Goal: Task Accomplishment & Management: Use online tool/utility

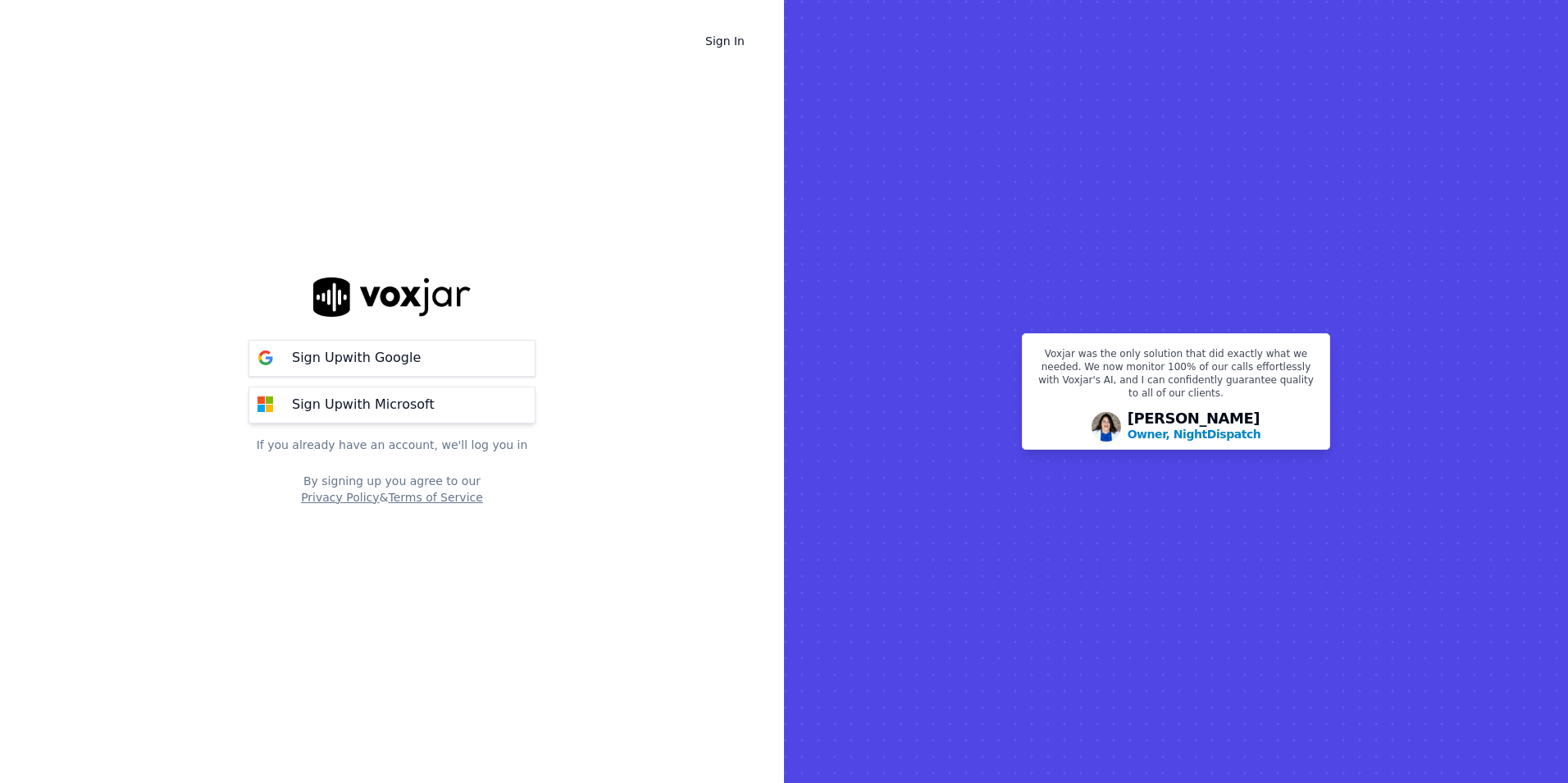
click at [337, 401] on p "Sign Up with Microsoft" at bounding box center [363, 405] width 142 height 20
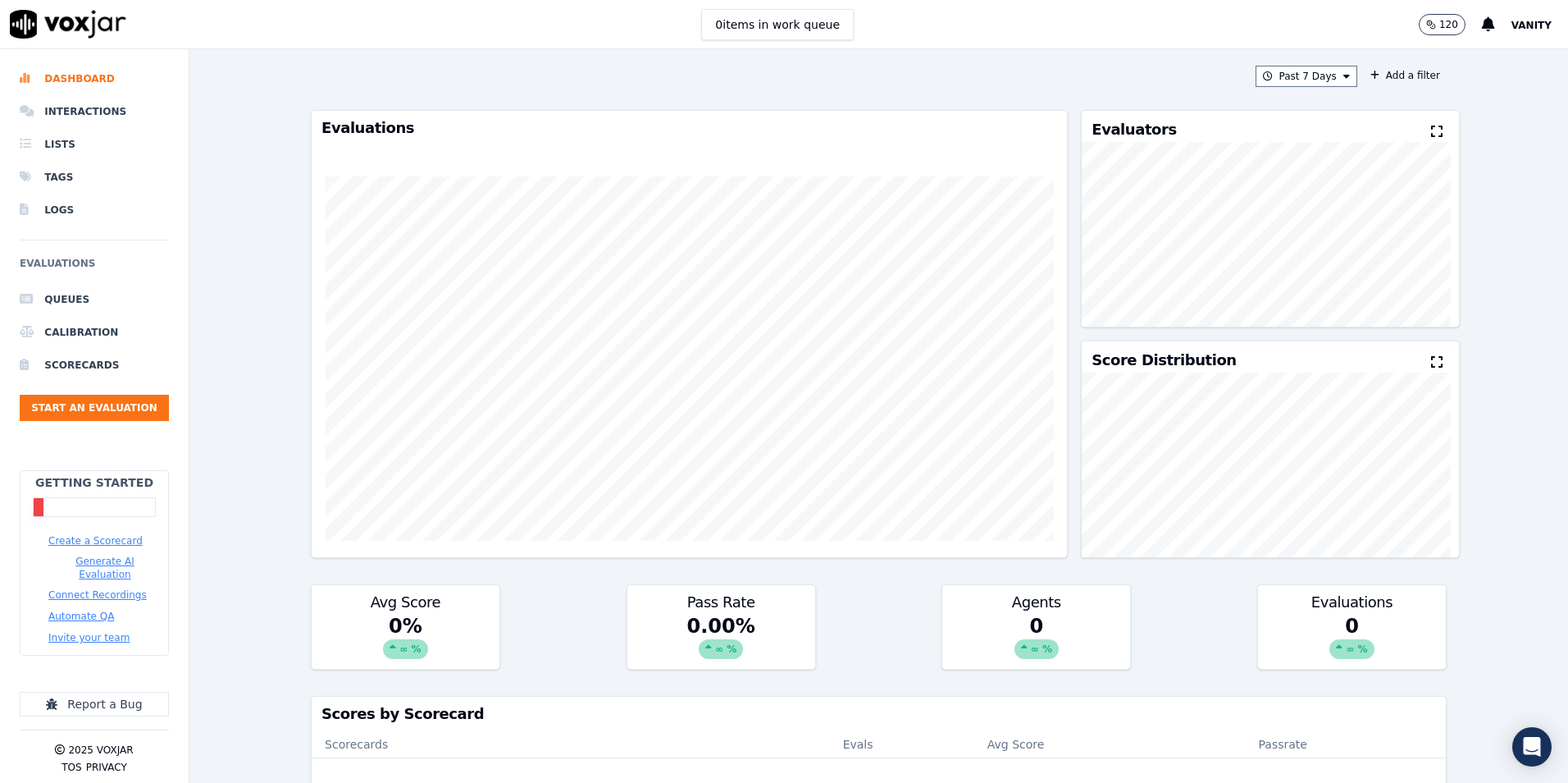
click at [114, 543] on button "Create a Scorecard" at bounding box center [96, 540] width 95 height 13
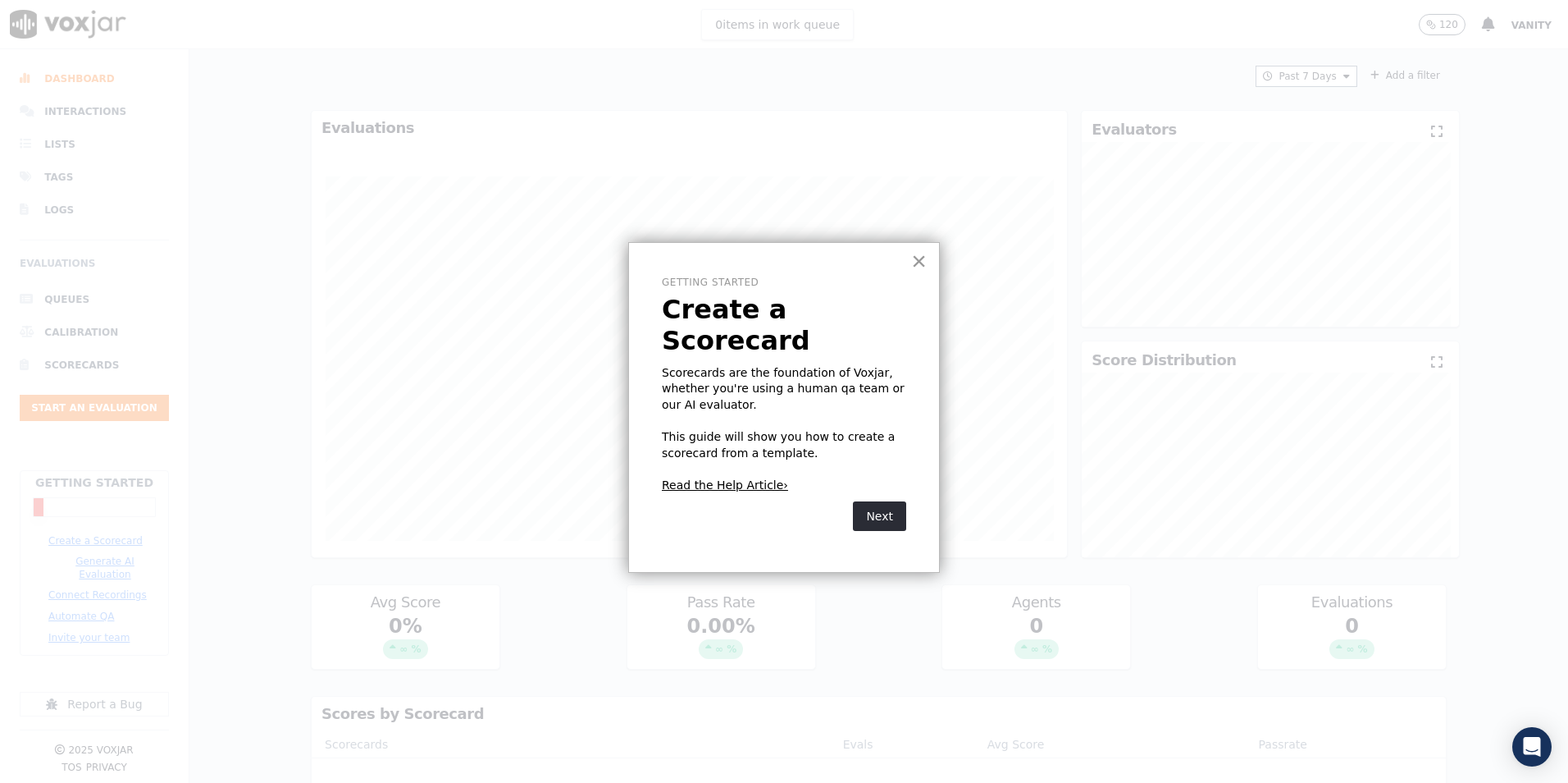
click at [917, 265] on button "×" at bounding box center [919, 260] width 16 height 26
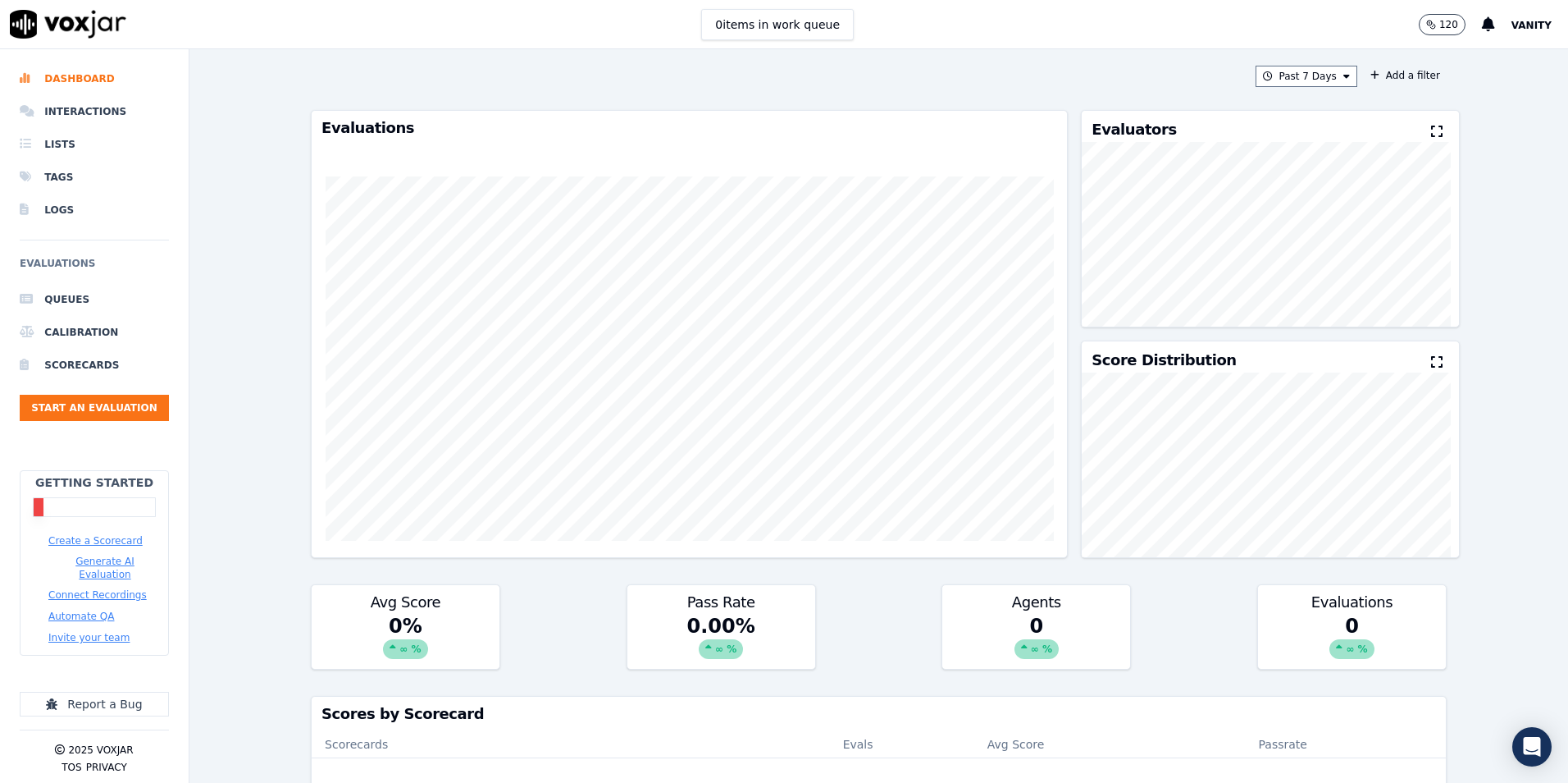
click at [118, 567] on button "Generate AI Evaluation" at bounding box center [105, 568] width 113 height 26
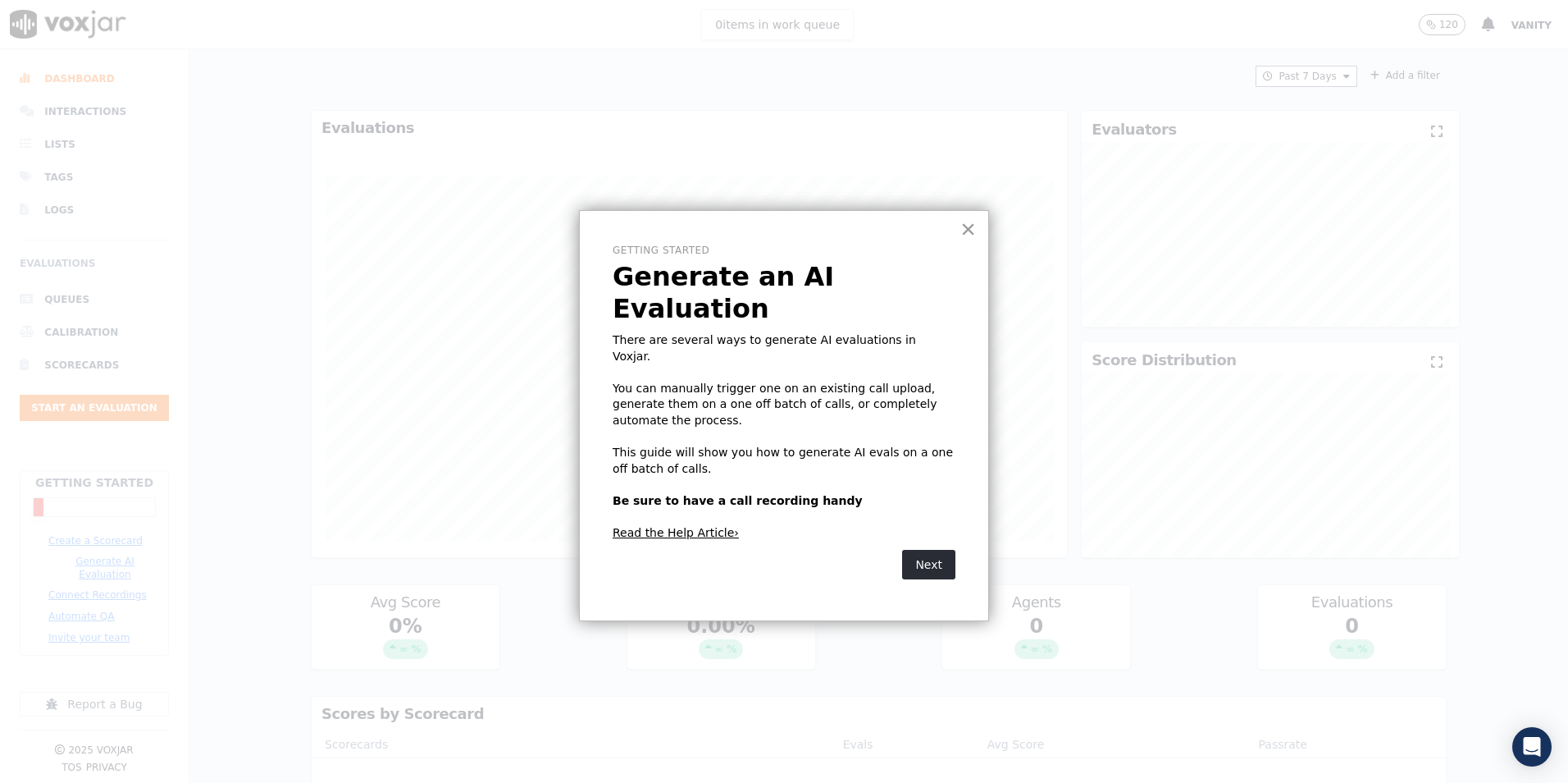
click at [965, 228] on button "×" at bounding box center [968, 228] width 16 height 26
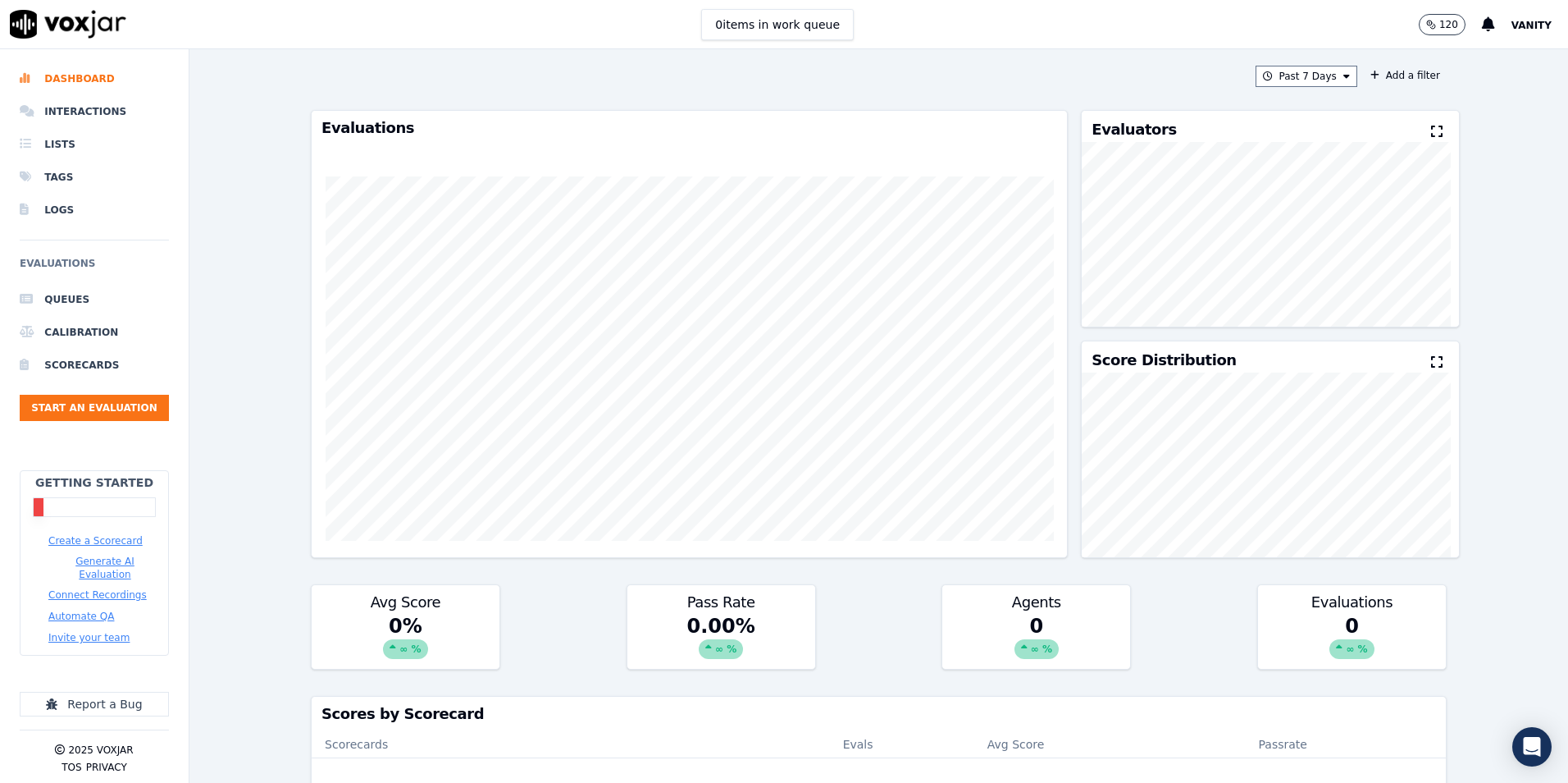
click at [106, 588] on button "Connect Recordings" at bounding box center [97, 594] width 98 height 13
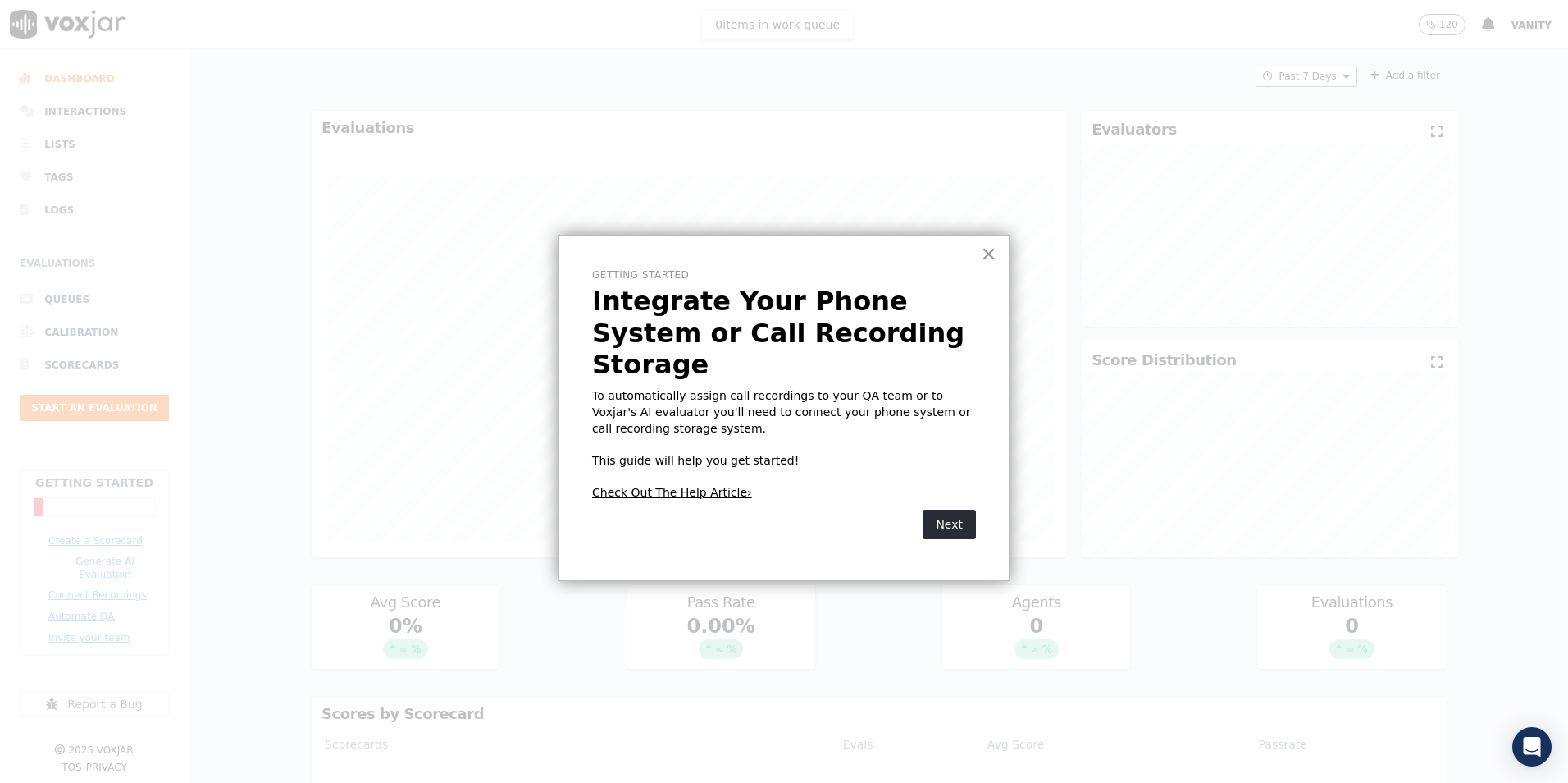
click at [992, 256] on button "×" at bounding box center [988, 254] width 16 height 26
